Goal: Task Accomplishment & Management: Use online tool/utility

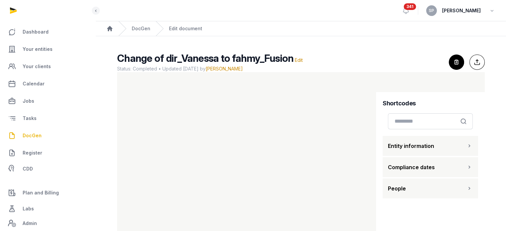
click at [32, 135] on span "DocGen" at bounding box center [32, 136] width 19 height 8
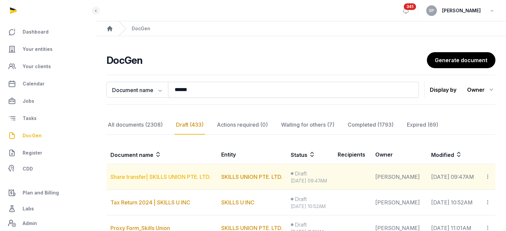
click at [175, 178] on link "Share transfer| SKILLS UNION PTE. LTD." at bounding box center [161, 177] width 100 height 7
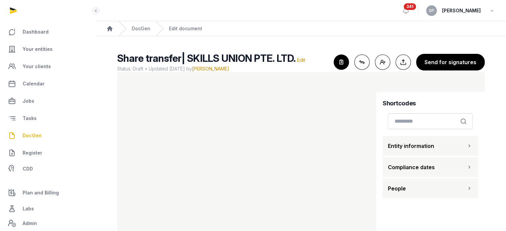
click at [36, 133] on span "DocGen" at bounding box center [32, 136] width 19 height 8
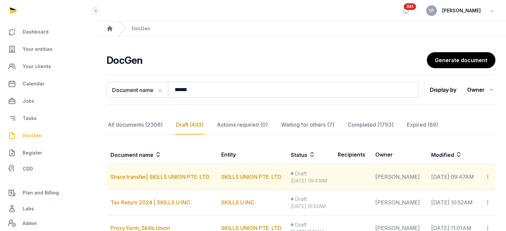
click at [179, 180] on td "Share transfer| SKILLS UNION PTE. LTD." at bounding box center [162, 177] width 111 height 26
click at [181, 177] on link "Share transfer| SKILLS UNION PTE. LTD." at bounding box center [161, 177] width 100 height 7
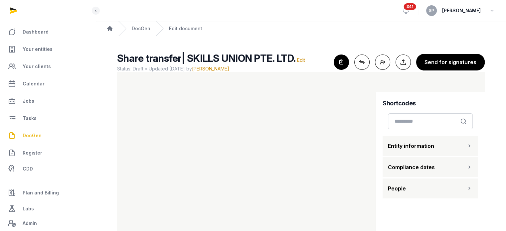
click at [336, 64] on div "Share transfer| SKILLS UNION PTE. LTD. Edit Status: Draft • Updated [DATE] by […" at bounding box center [301, 62] width 368 height 20
click at [348, 68] on icon "button" at bounding box center [341, 62] width 15 height 15
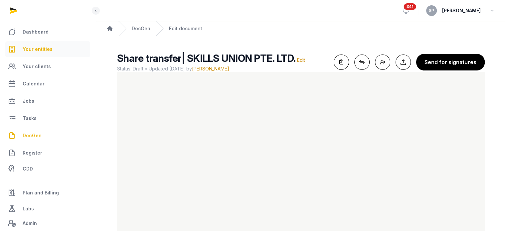
click at [45, 47] on span "Your entities" at bounding box center [38, 49] width 30 height 8
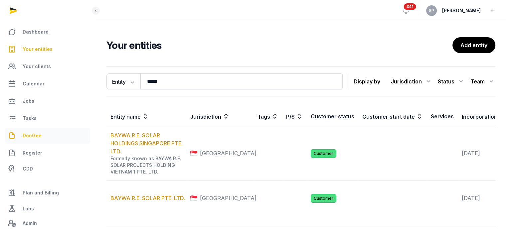
click at [47, 135] on link "DocGen" at bounding box center [47, 136] width 85 height 16
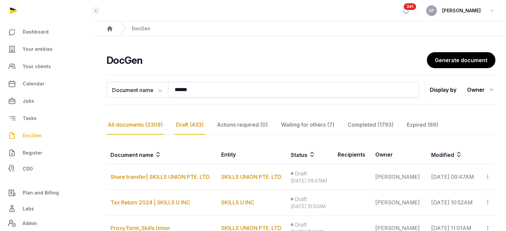
click at [132, 123] on div "All documents (2308)" at bounding box center [136, 124] width 58 height 19
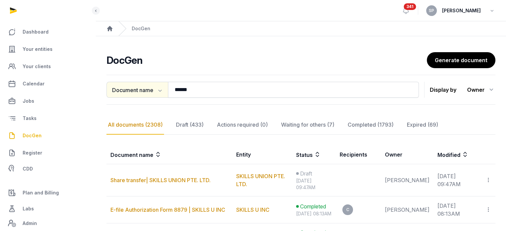
click at [160, 95] on button "Document name" at bounding box center [138, 90] width 62 height 16
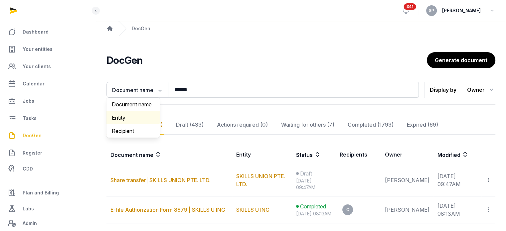
click at [137, 121] on div "Entity" at bounding box center [133, 117] width 53 height 13
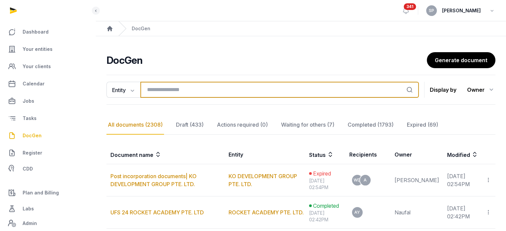
click at [166, 89] on input "search" at bounding box center [279, 90] width 279 height 16
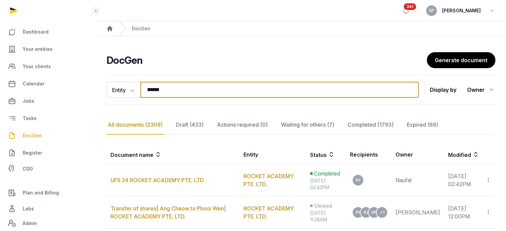
type input "******"
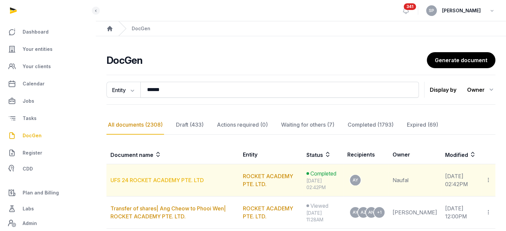
click at [188, 179] on link "UFS 24 ROCKET ACADEMY PTE. LTD" at bounding box center [158, 180] width 94 height 7
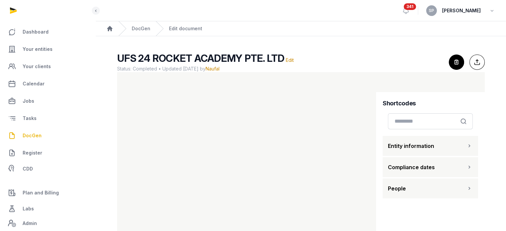
click at [35, 136] on span "DocGen" at bounding box center [32, 136] width 19 height 8
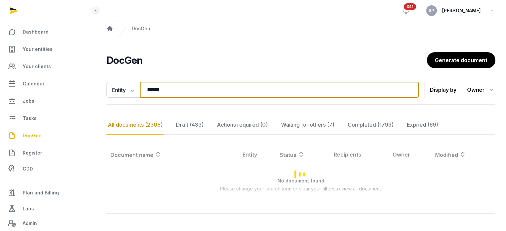
click at [164, 89] on input "******" at bounding box center [279, 90] width 279 height 16
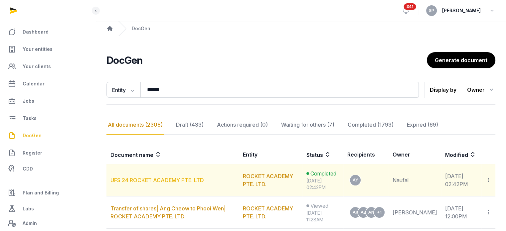
click at [169, 180] on link "UFS 24 ROCKET ACADEMY PTE. LTD" at bounding box center [158, 180] width 94 height 7
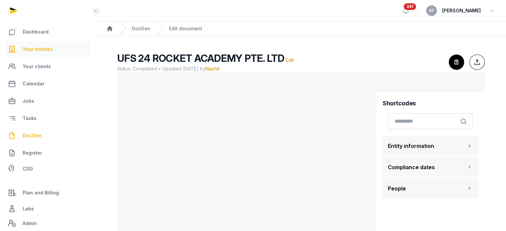
click at [37, 46] on span "Your entities" at bounding box center [38, 49] width 30 height 8
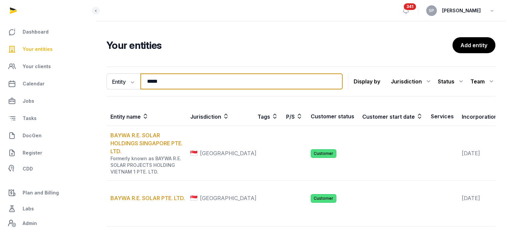
click at [191, 78] on input "*****" at bounding box center [241, 82] width 202 height 16
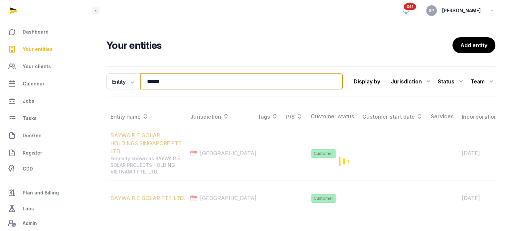
type input "******"
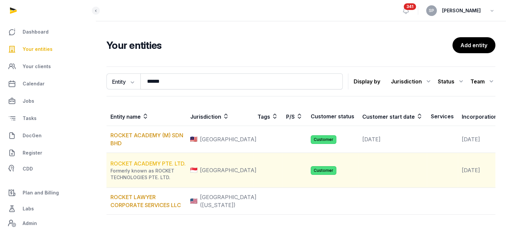
click at [124, 167] on link "ROCKET ACADEMY PTE. LTD." at bounding box center [148, 163] width 75 height 7
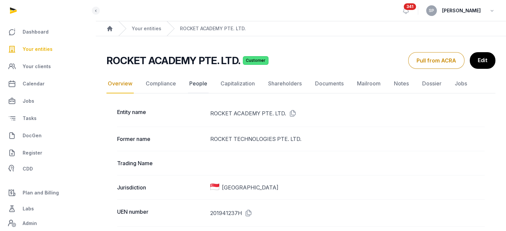
click at [194, 86] on link "People" at bounding box center [198, 83] width 21 height 19
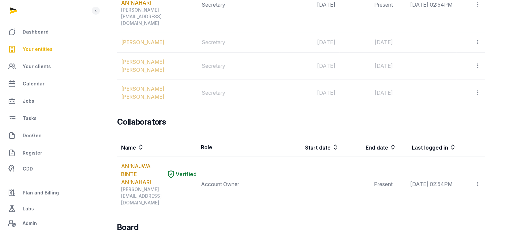
scroll to position [3, 0]
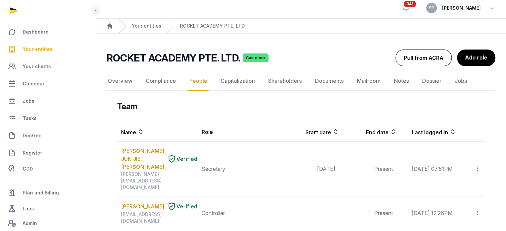
click at [429, 57] on button "Pull from ACRA" at bounding box center [424, 58] width 56 height 17
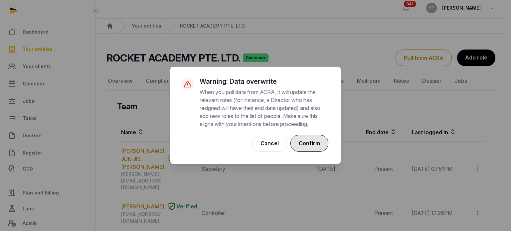
click at [305, 144] on button "Confirm" at bounding box center [310, 143] width 38 height 17
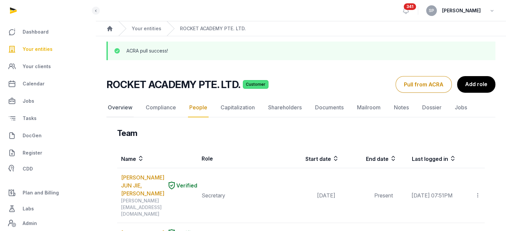
click at [114, 109] on link "Overview" at bounding box center [120, 107] width 27 height 19
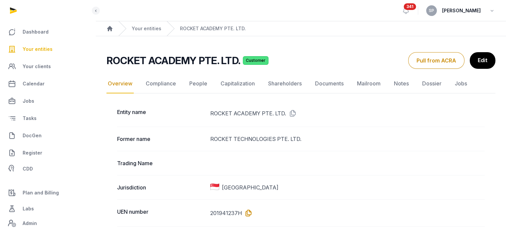
click at [248, 211] on icon at bounding box center [247, 213] width 11 height 11
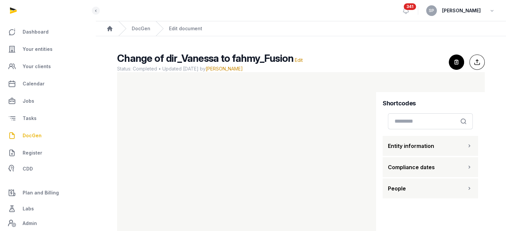
click at [40, 134] on span "DocGen" at bounding box center [32, 136] width 19 height 8
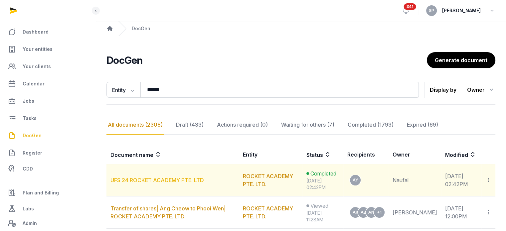
click at [176, 183] on link "UFS 24 ROCKET ACADEMY PTE. LTD" at bounding box center [158, 180] width 94 height 7
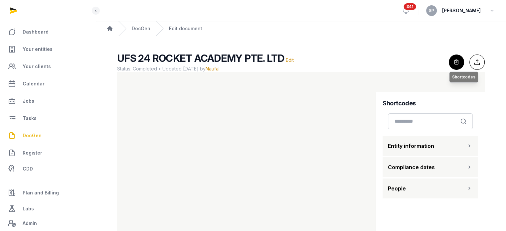
click at [451, 64] on icon "button" at bounding box center [456, 62] width 15 height 15
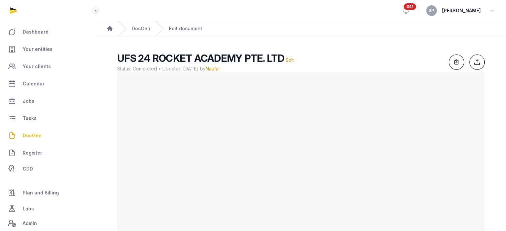
click at [35, 139] on span "DocGen" at bounding box center [32, 136] width 19 height 8
